Goal: Transaction & Acquisition: Purchase product/service

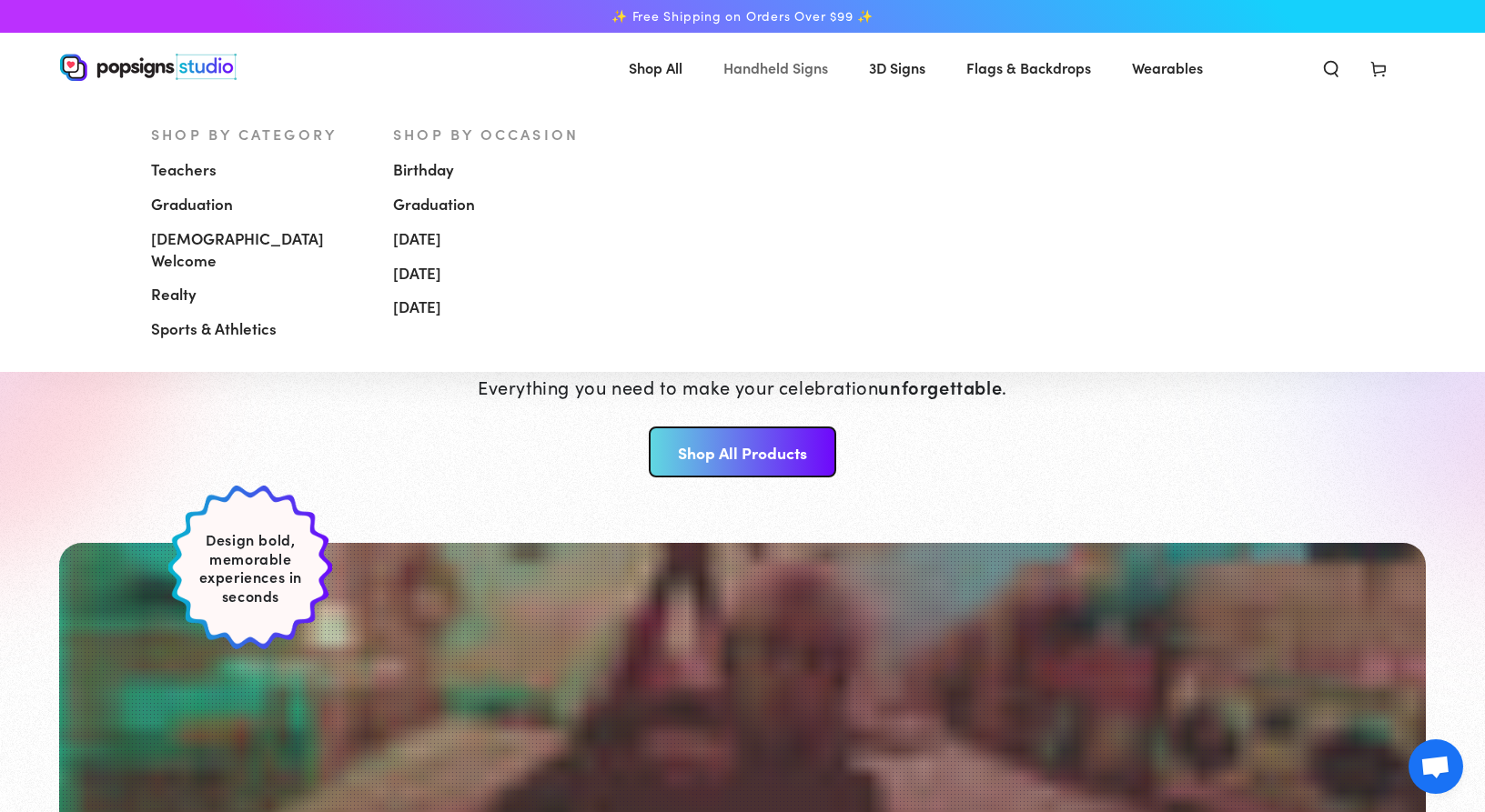
click at [768, 69] on span "Handheld Signs" at bounding box center [775, 67] width 105 height 26
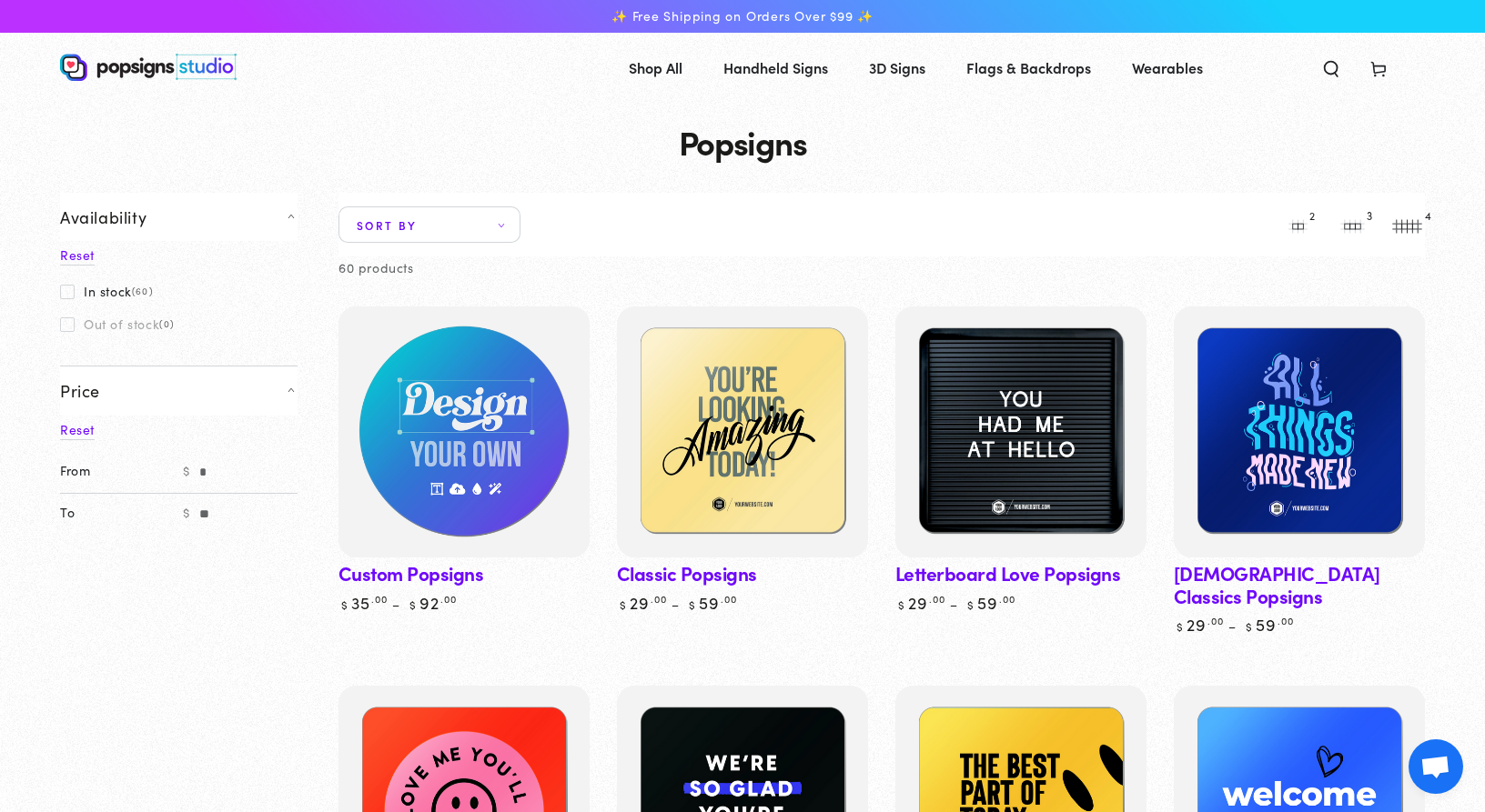
click at [474, 416] on img at bounding box center [464, 432] width 259 height 259
